Goal: Browse casually

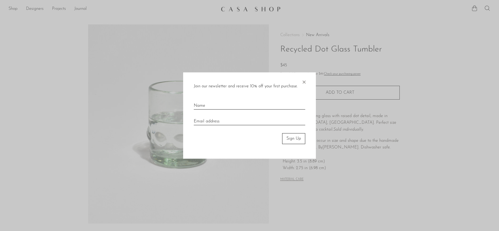
click at [304, 81] on span "×" at bounding box center [303, 80] width 5 height 17
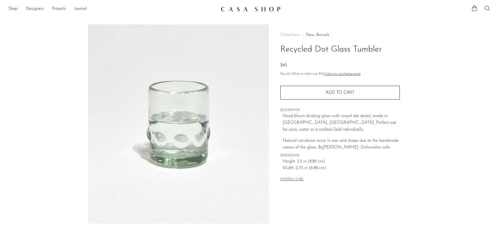
click at [312, 35] on link "New Arrivals" at bounding box center [317, 35] width 23 height 4
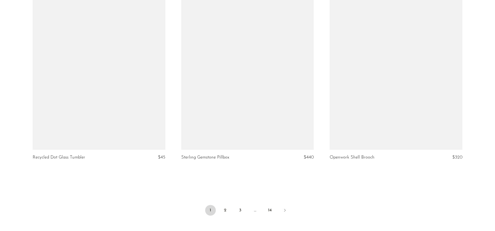
scroll to position [2390, 0]
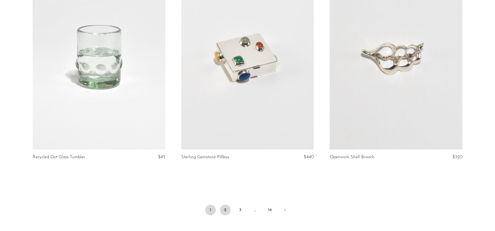
click at [224, 207] on link "2" at bounding box center [225, 210] width 11 height 11
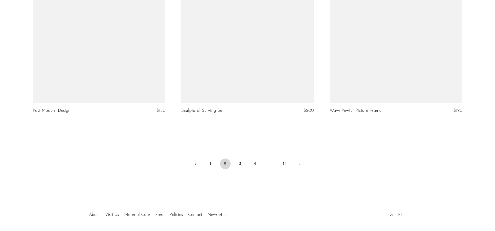
scroll to position [2450, 0]
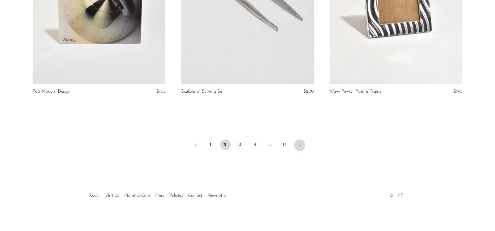
click at [303, 143] on link "Next" at bounding box center [299, 145] width 11 height 12
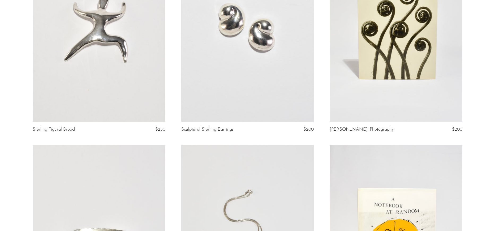
scroll to position [1748, 0]
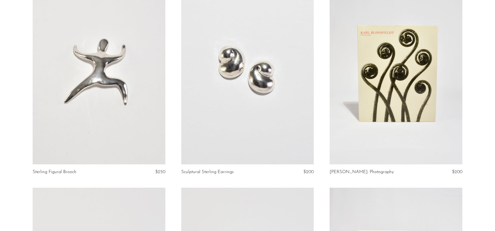
click at [373, 74] on link at bounding box center [396, 72] width 132 height 186
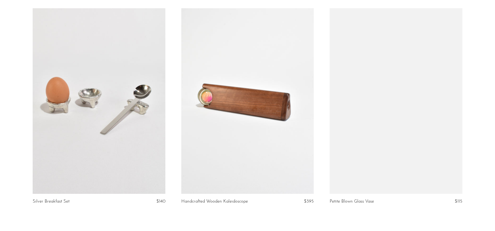
scroll to position [2347, 0]
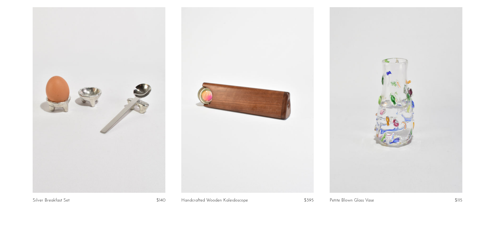
click at [93, 113] on link at bounding box center [99, 100] width 132 height 186
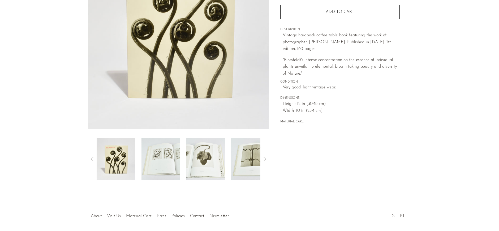
scroll to position [115, 0]
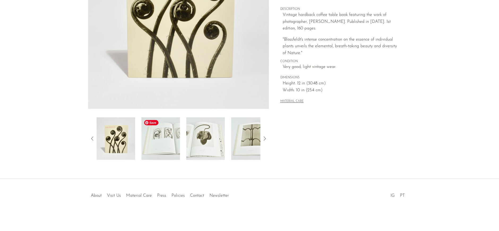
click at [157, 141] on img at bounding box center [160, 138] width 38 height 42
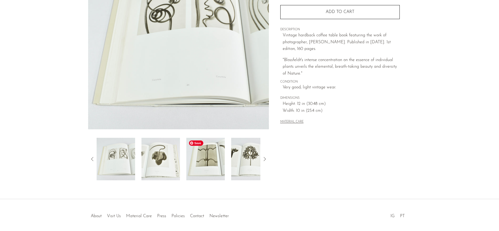
scroll to position [83, 0]
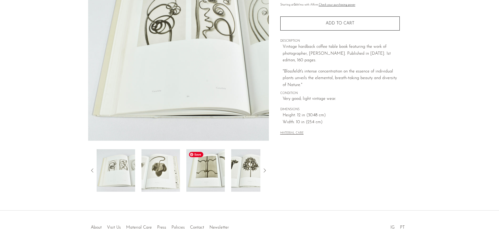
click at [199, 178] on img at bounding box center [205, 170] width 38 height 42
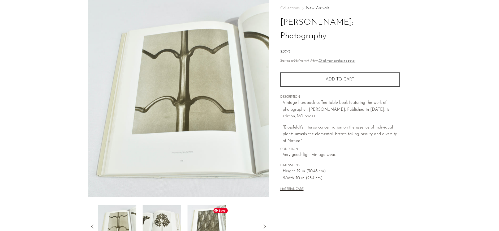
scroll to position [0, 0]
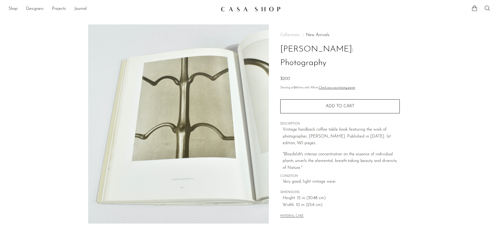
click at [339, 49] on h1 "[PERSON_NAME]: Photography" at bounding box center [339, 56] width 119 height 27
copy div "[PERSON_NAME]: Photography"
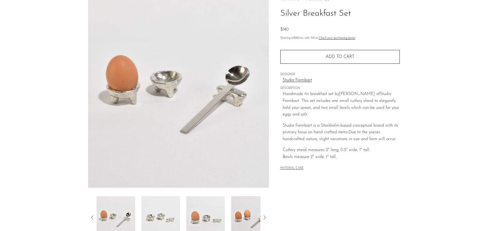
scroll to position [3, 0]
